Goal: Task Accomplishment & Management: Use online tool/utility

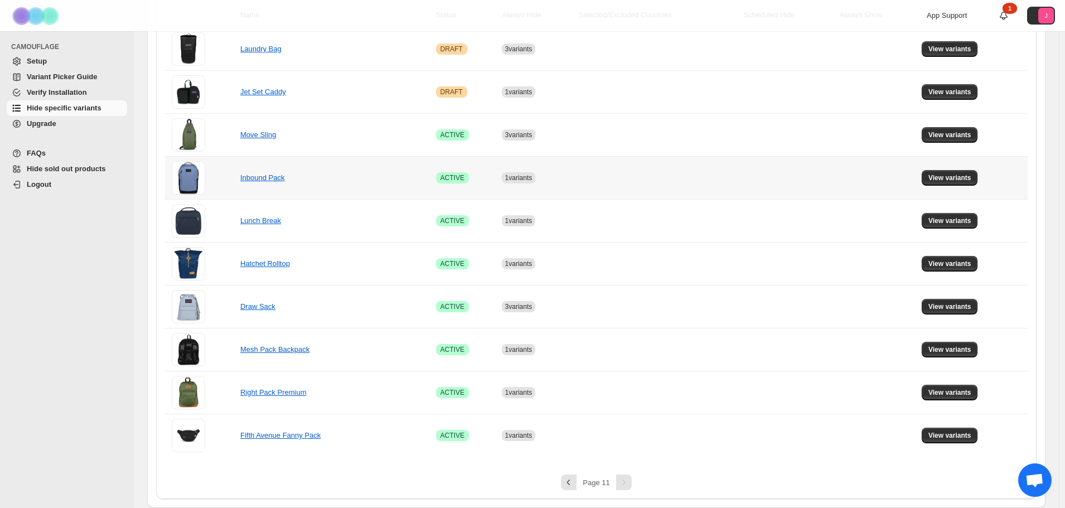
scroll to position [263, 0]
click at [954, 351] on span "View variants" at bounding box center [950, 349] width 43 height 9
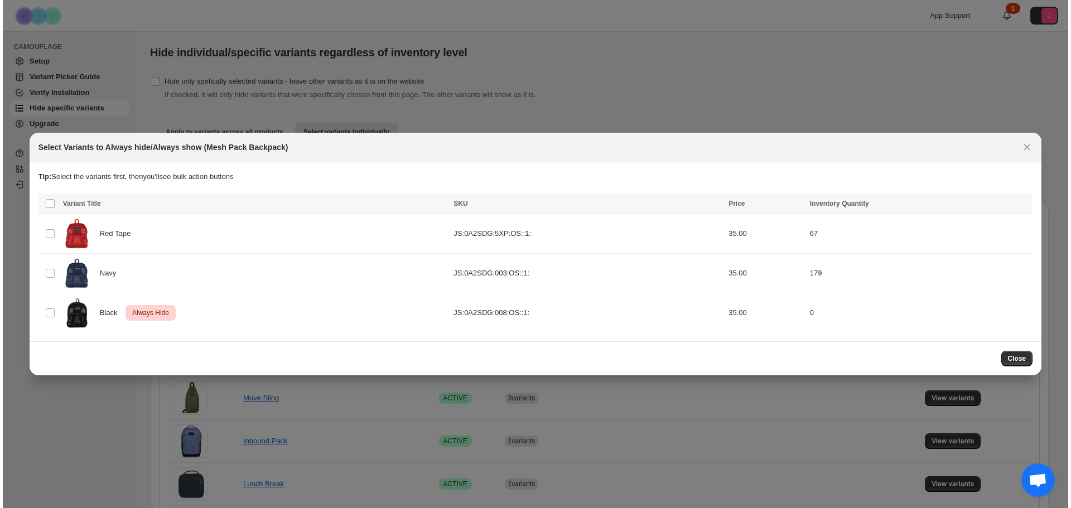
scroll to position [0, 0]
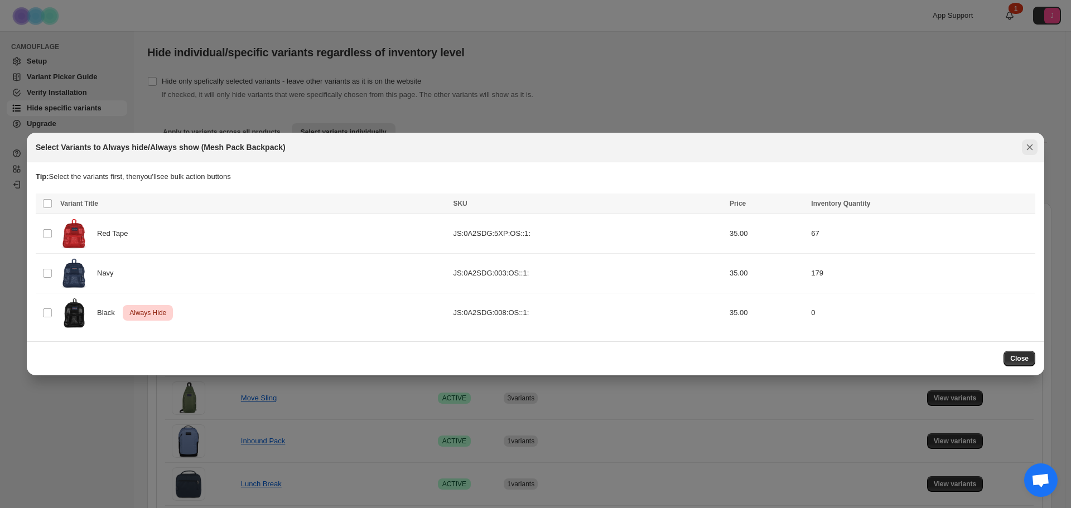
click at [1032, 148] on icon "Close" at bounding box center [1029, 147] width 11 height 11
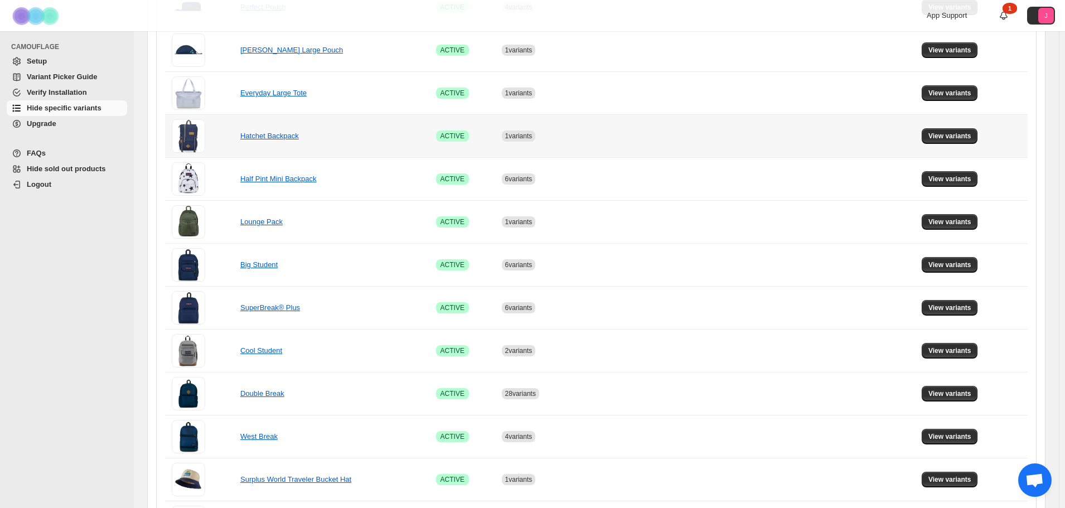
scroll to position [693, 0]
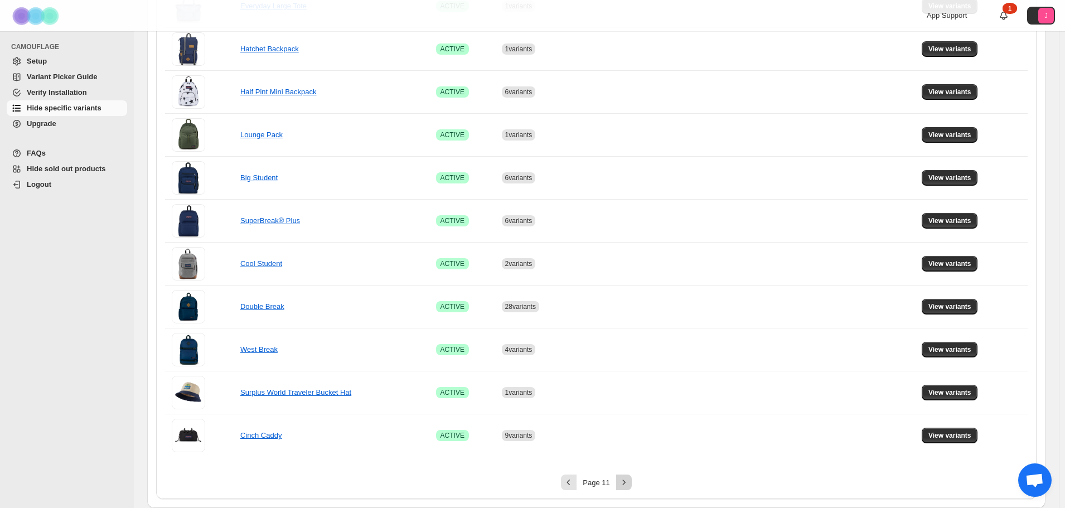
click at [627, 477] on icon "Next" at bounding box center [623, 482] width 11 height 11
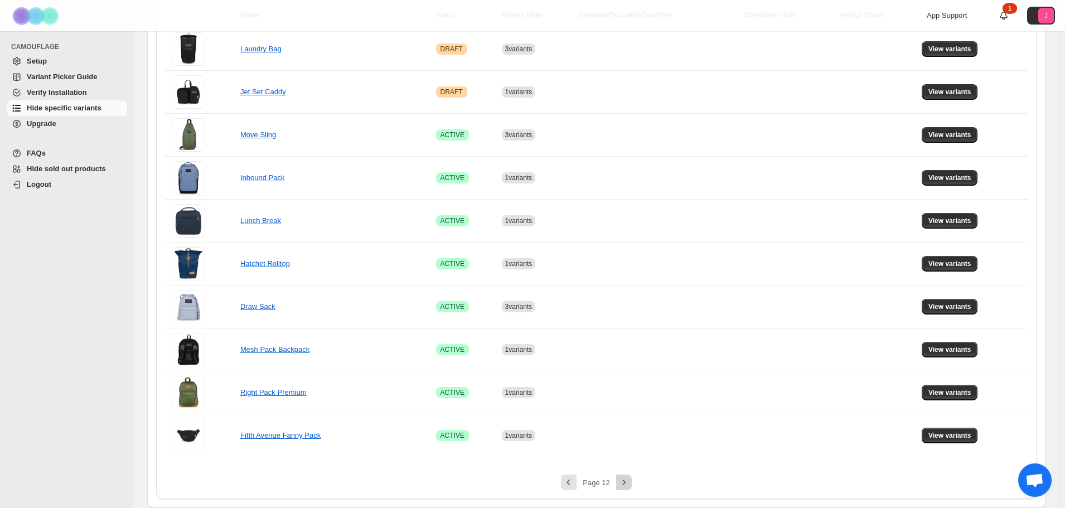
scroll to position [263, 0]
click at [945, 396] on span "View variants" at bounding box center [950, 392] width 43 height 9
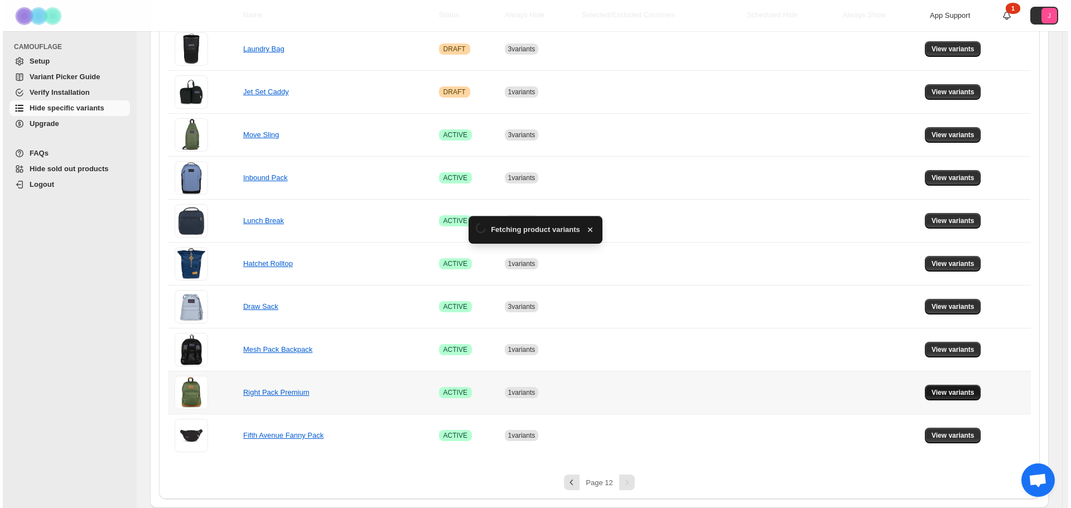
scroll to position [0, 0]
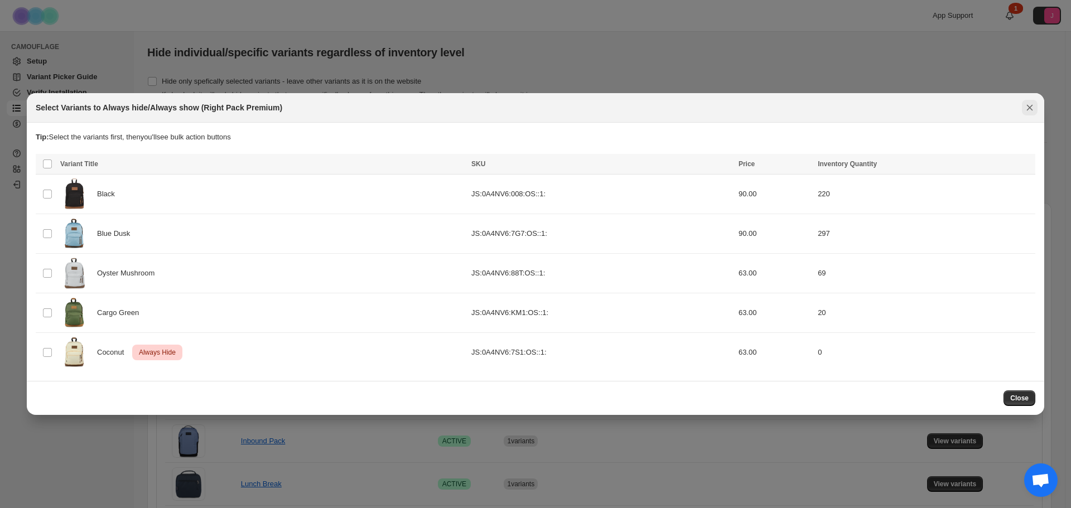
click at [1026, 105] on icon "Close" at bounding box center [1029, 107] width 11 height 11
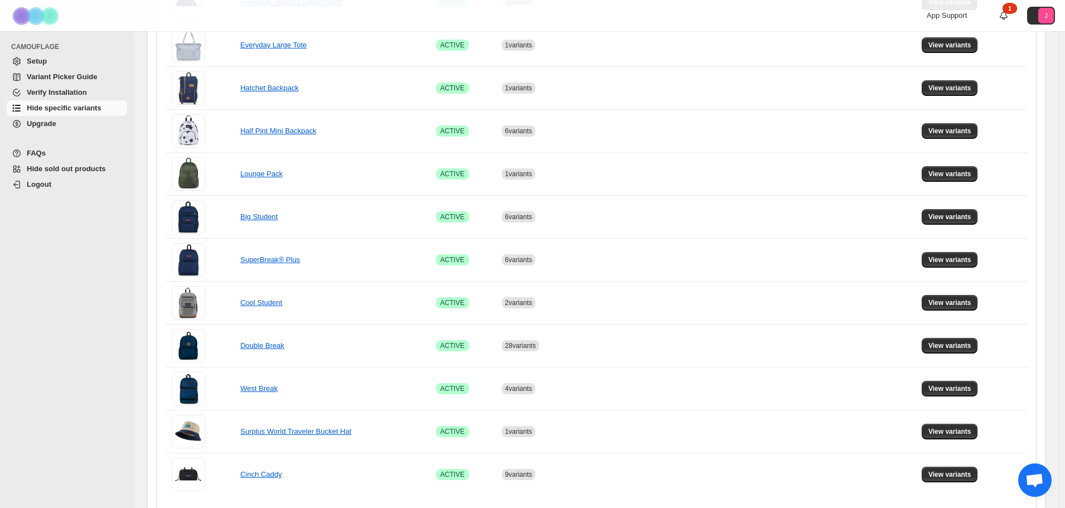
scroll to position [693, 0]
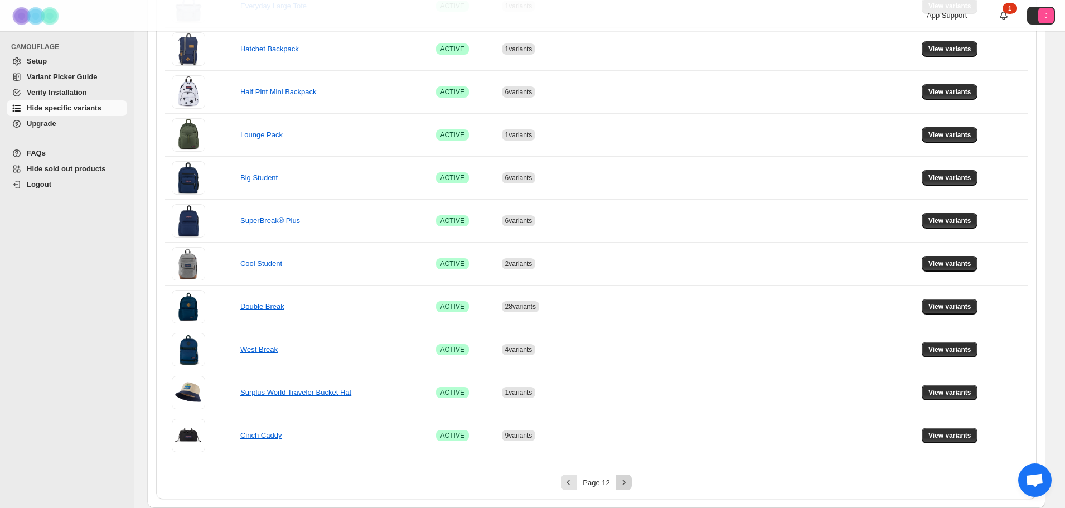
click at [627, 485] on icon "Next" at bounding box center [623, 482] width 11 height 11
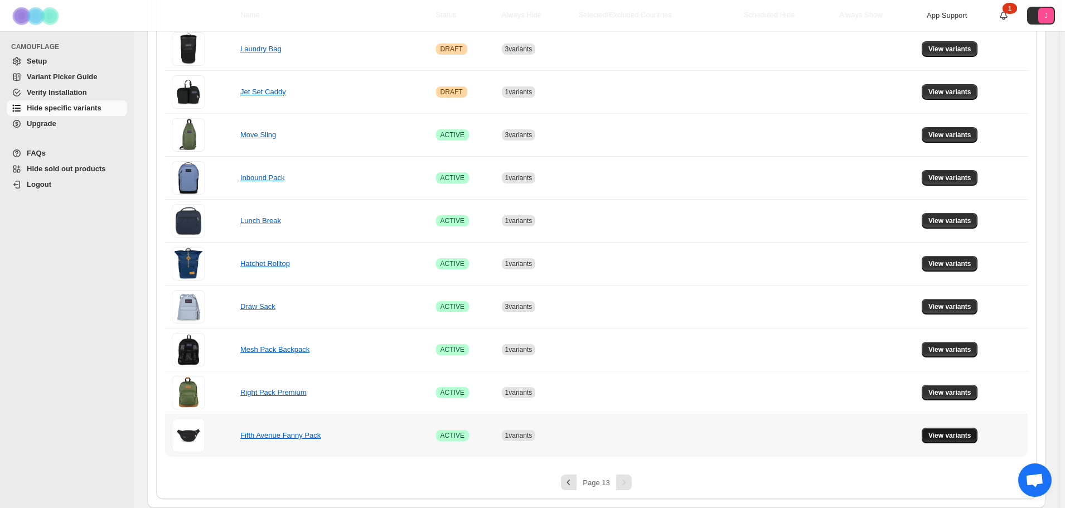
click at [971, 433] on span "View variants" at bounding box center [950, 435] width 43 height 9
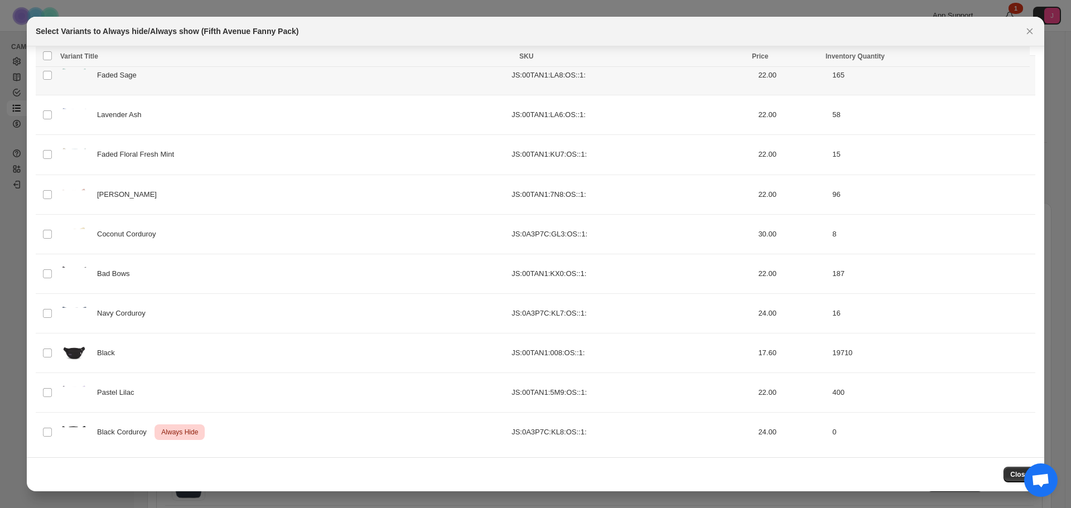
scroll to position [85, 0]
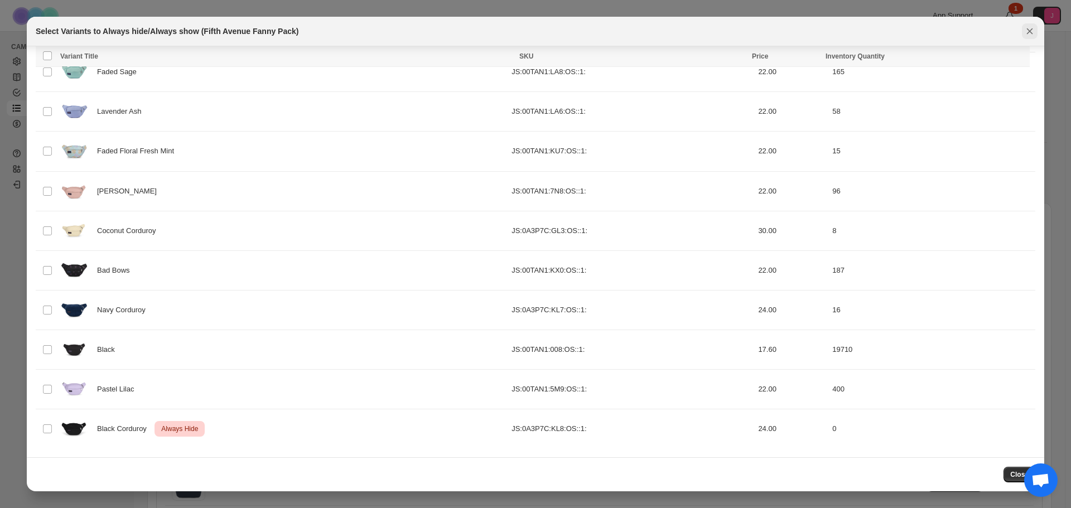
click at [1035, 29] on button "Close" at bounding box center [1030, 31] width 16 height 16
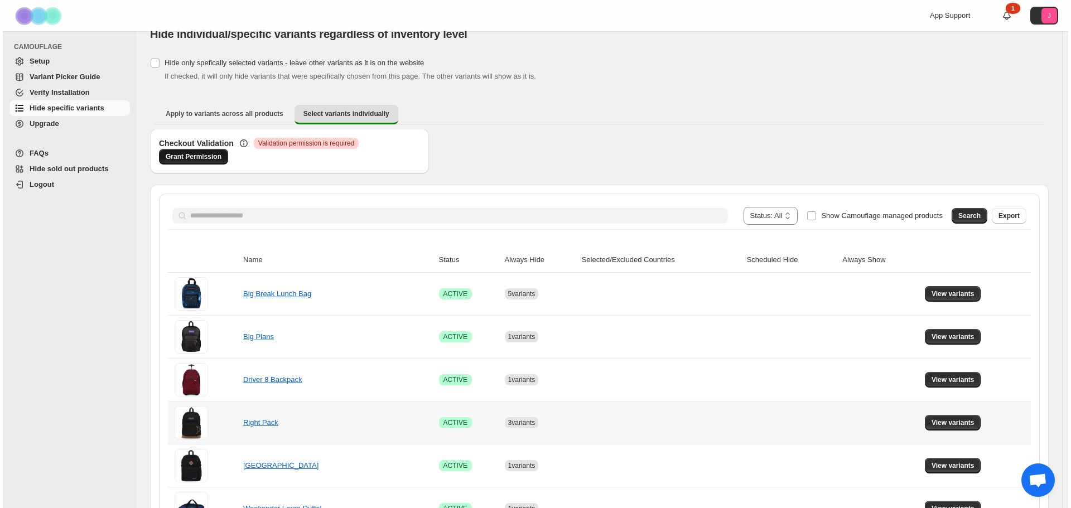
scroll to position [0, 0]
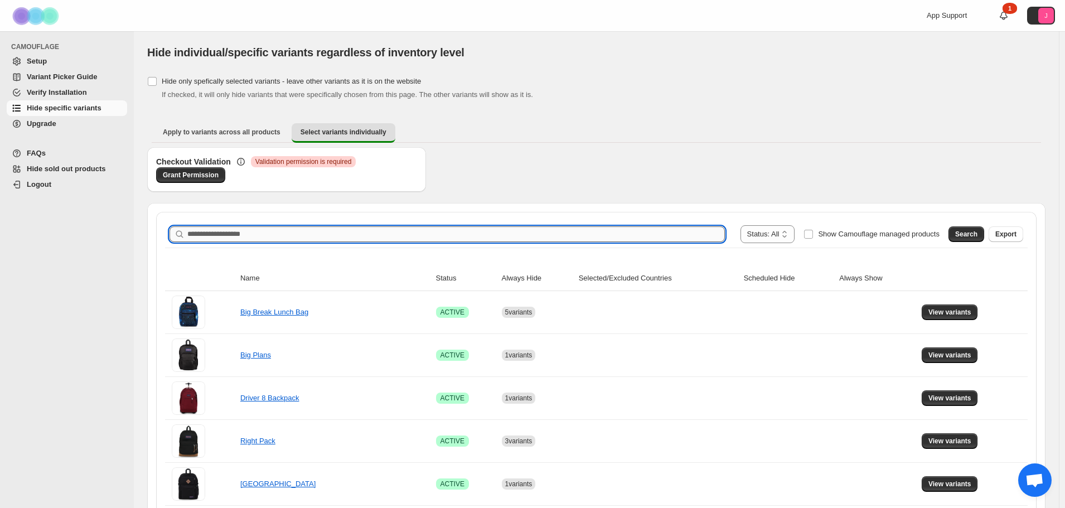
click at [649, 236] on input "Search product name" at bounding box center [456, 234] width 538 height 16
type input "**********"
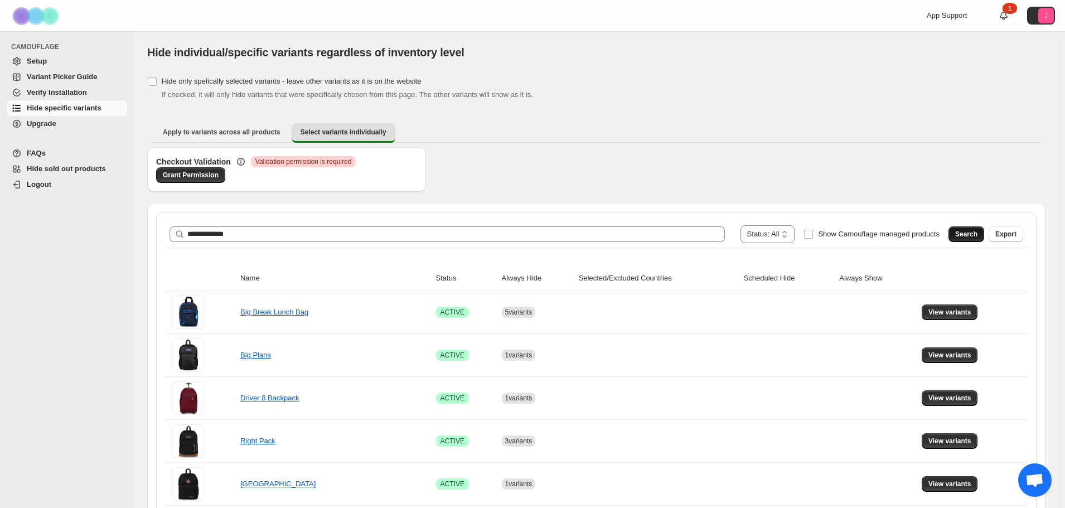
click at [978, 233] on span "Search" at bounding box center [966, 234] width 22 height 9
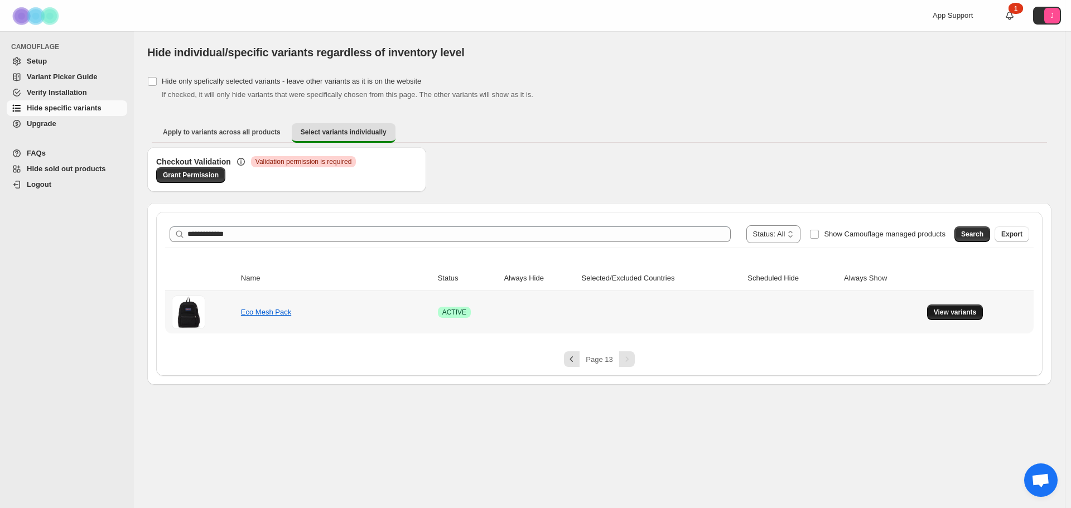
click at [942, 309] on span "View variants" at bounding box center [955, 312] width 43 height 9
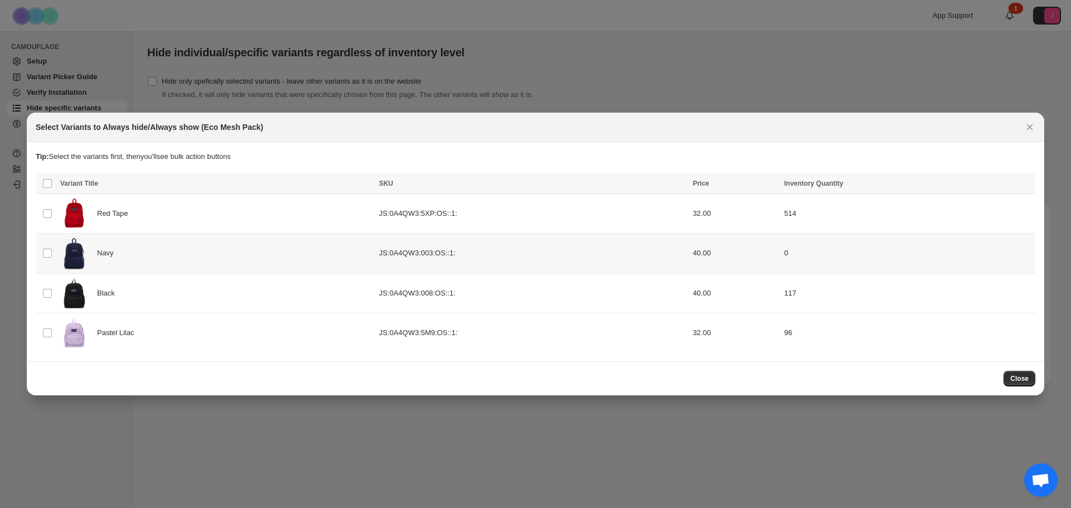
click at [50, 248] on td "Select product variant" at bounding box center [46, 254] width 21 height 40
click at [786, 187] on span "Always hide" at bounding box center [785, 184] width 38 height 9
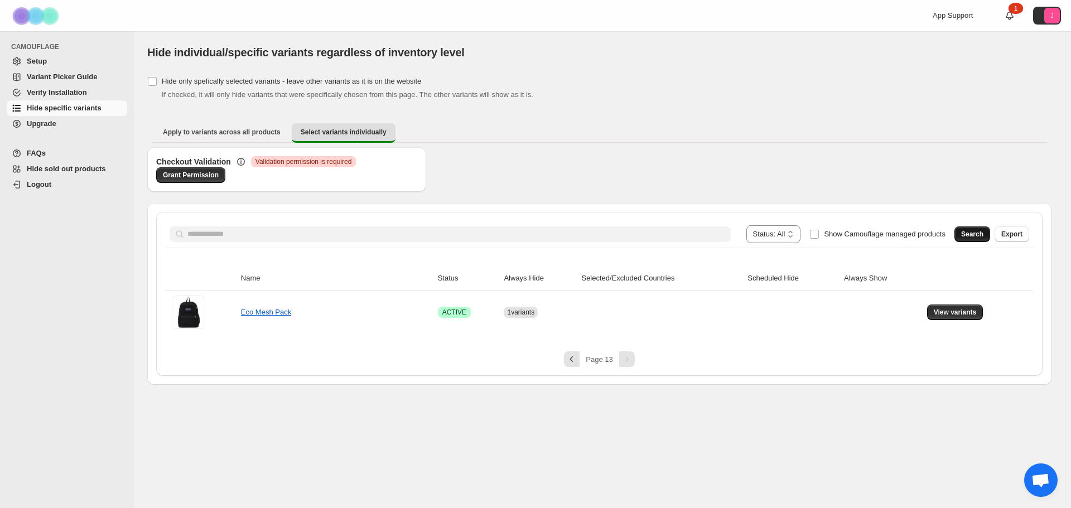
click at [964, 238] on button "Search" at bounding box center [972, 234] width 36 height 16
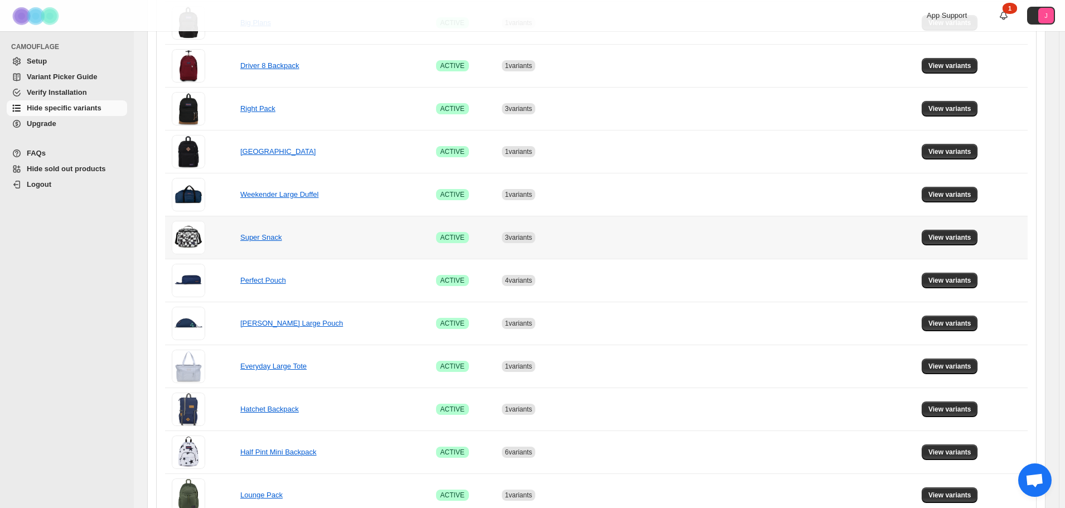
scroll to position [502, 0]
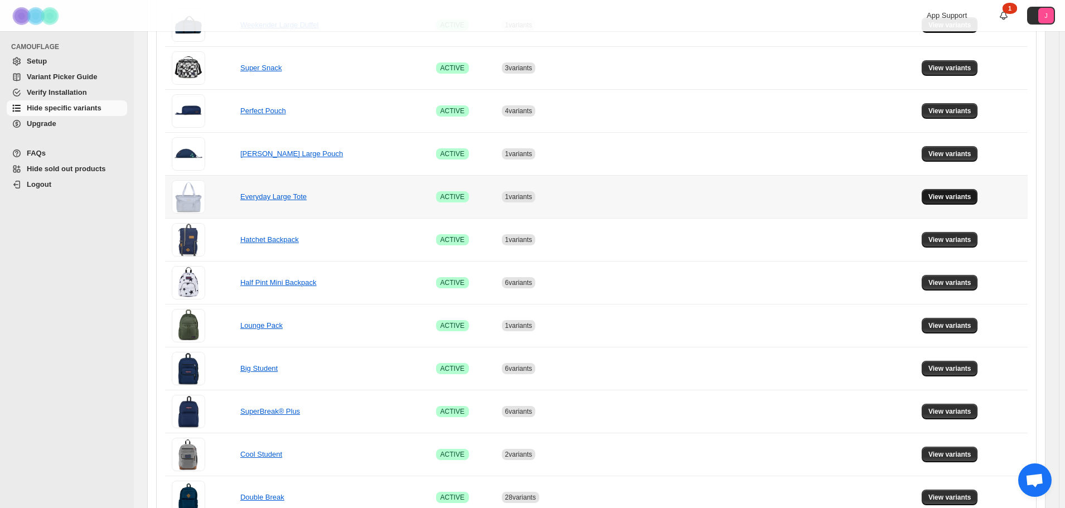
click at [956, 201] on button "View variants" at bounding box center [950, 197] width 56 height 16
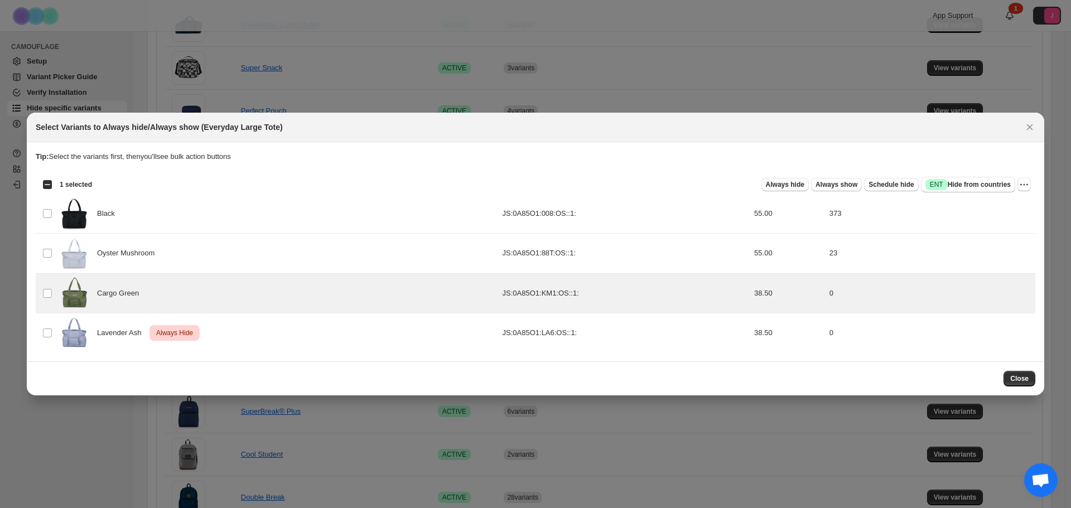
click at [795, 183] on span "Always hide" at bounding box center [785, 184] width 38 height 9
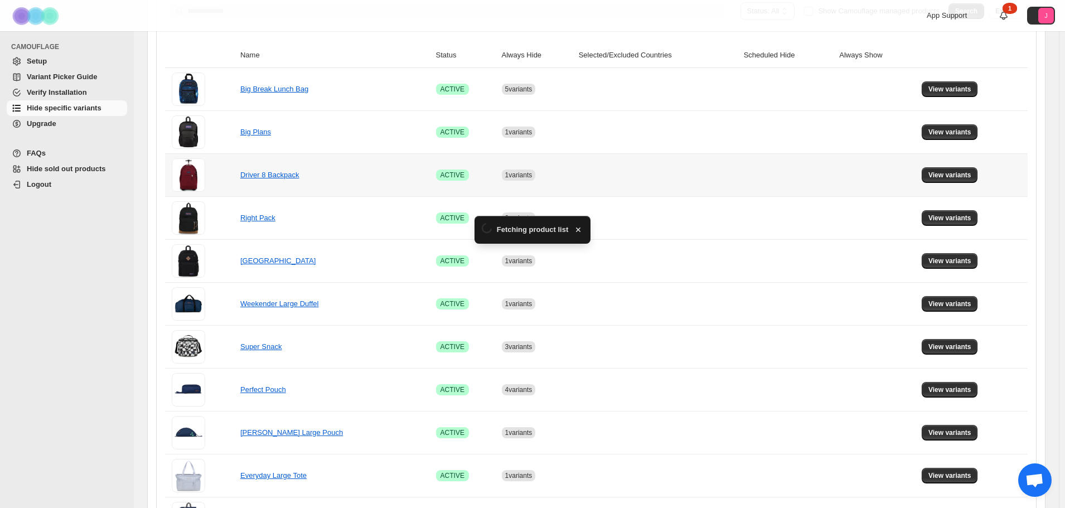
scroll to position [0, 0]
